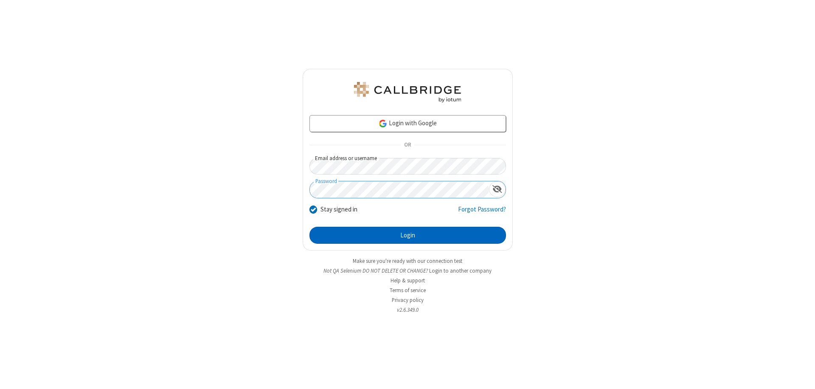
click at [407, 235] on button "Login" at bounding box center [407, 235] width 197 height 17
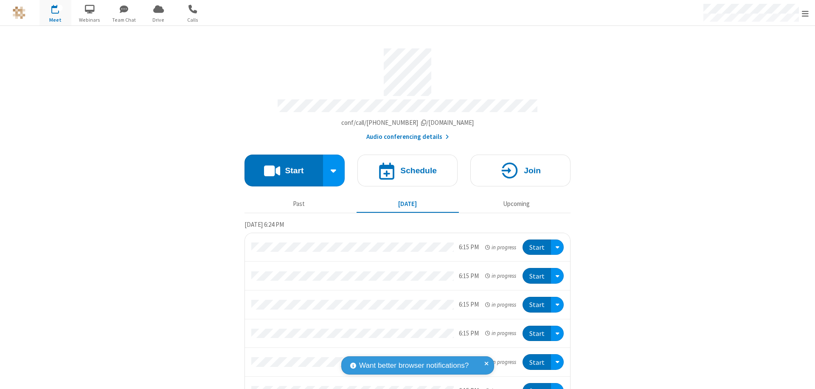
click at [280, 166] on button "Start" at bounding box center [283, 171] width 79 height 32
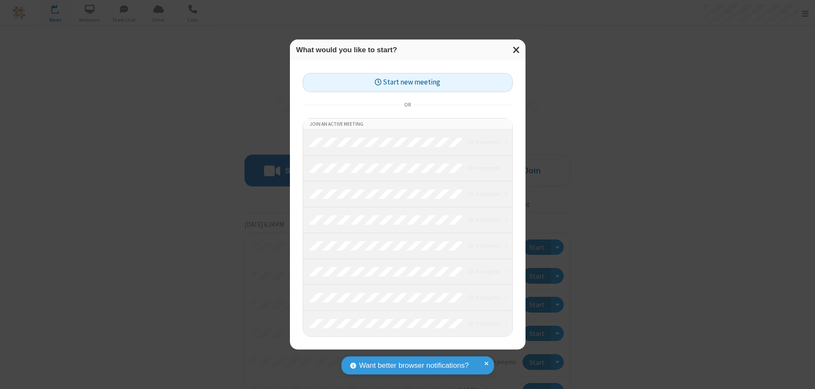
click at [407, 82] on button "Start new meeting" at bounding box center [408, 82] width 210 height 19
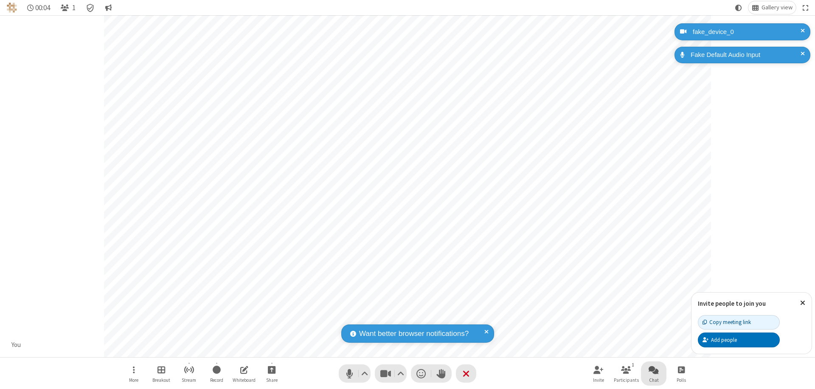
click at [654, 369] on span "Open chat" at bounding box center [654, 369] width 10 height 11
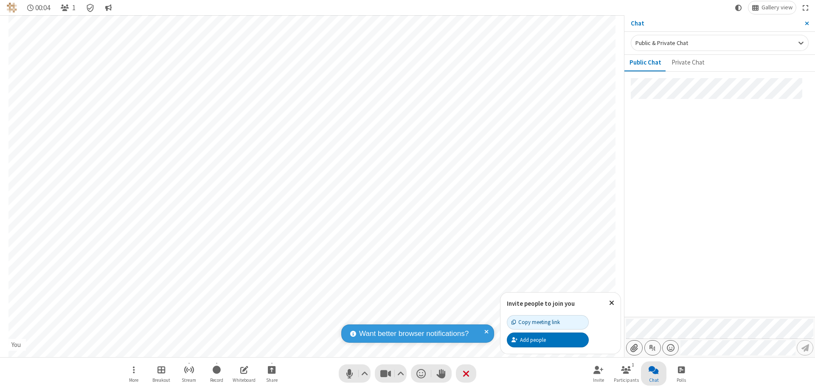
type input "C:\fakepath\doc_test.docx"
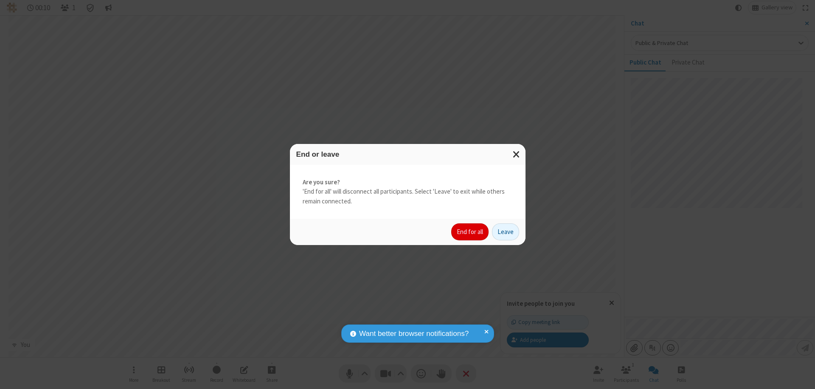
click at [470, 232] on button "End for all" at bounding box center [469, 231] width 37 height 17
